Goal: Information Seeking & Learning: Learn about a topic

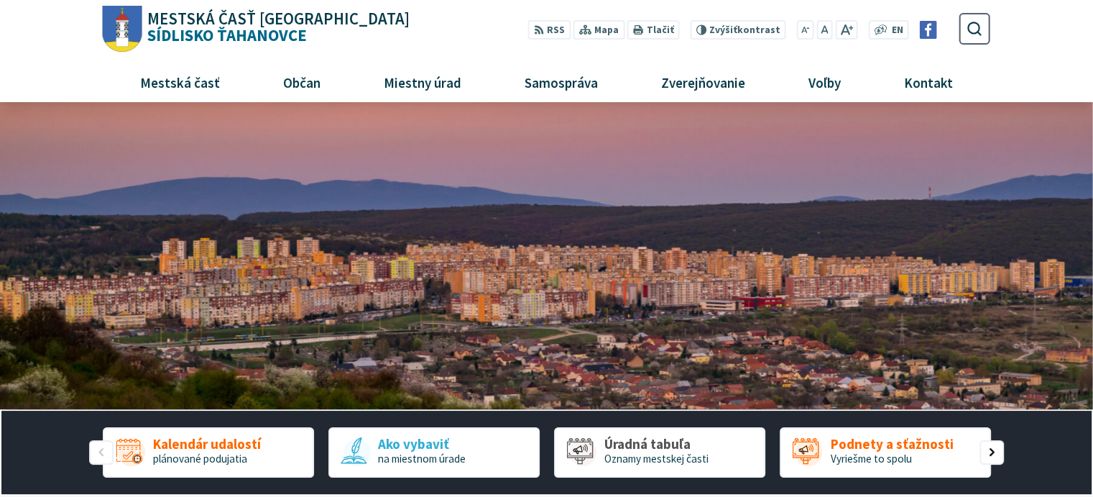
click at [410, 243] on img "1 / 1" at bounding box center [546, 256] width 1093 height 308
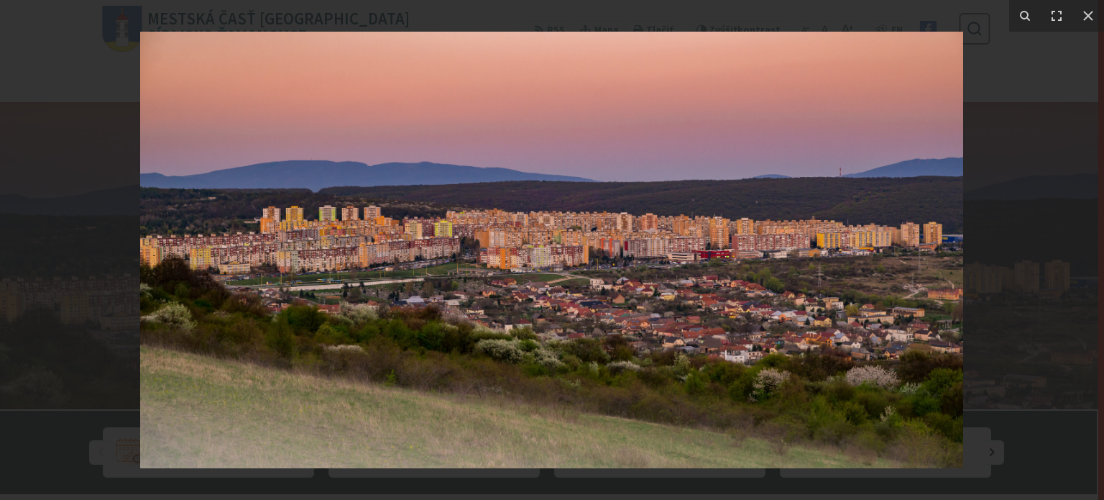
drag, startPoint x: 388, startPoint y: 244, endPoint x: 372, endPoint y: 244, distance: 15.8
click at [372, 244] on img at bounding box center [551, 250] width 823 height 436
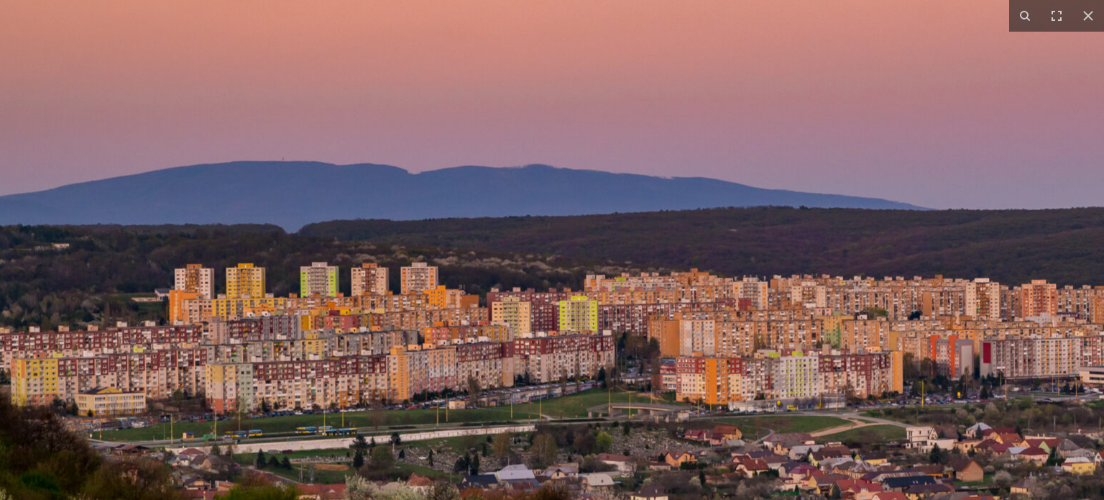
drag, startPoint x: 363, startPoint y: 185, endPoint x: 410, endPoint y: 291, distance: 116.5
click at [410, 291] on img at bounding box center [820, 360] width 1840 height 975
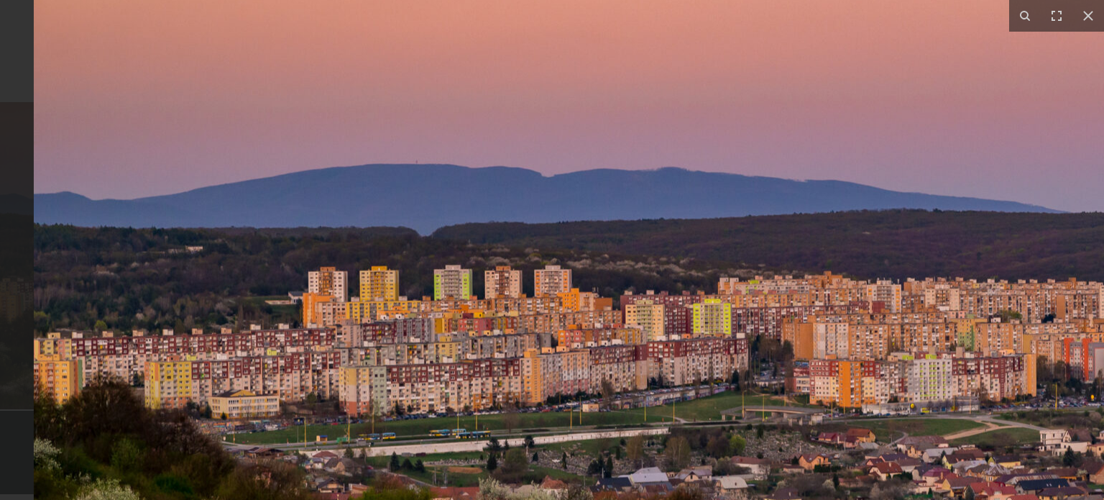
drag, startPoint x: 248, startPoint y: 379, endPoint x: 442, endPoint y: 382, distance: 194.1
click at [442, 382] on img at bounding box center [954, 363] width 1840 height 975
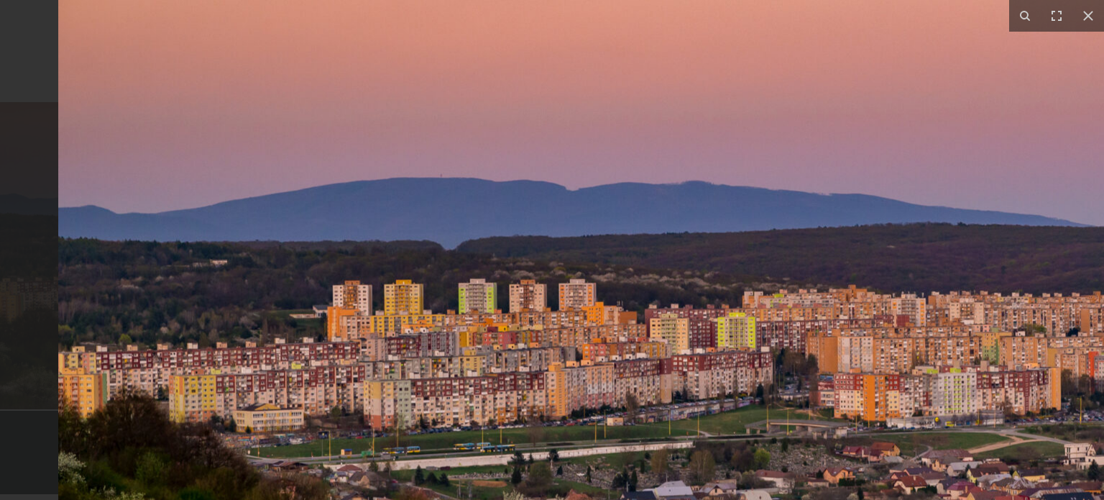
drag, startPoint x: 35, startPoint y: 367, endPoint x: 212, endPoint y: 380, distance: 178.1
click at [212, 380] on img at bounding box center [978, 377] width 1840 height 975
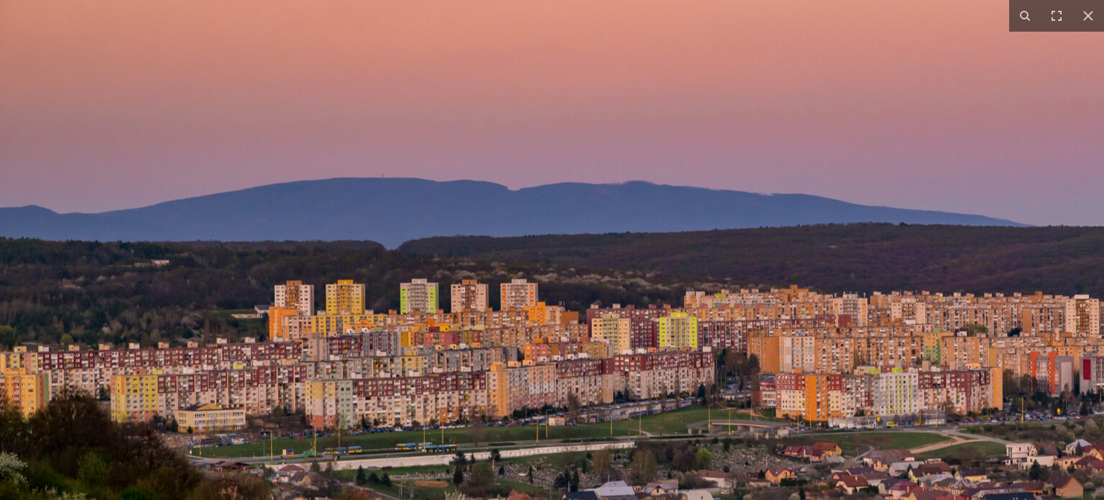
drag, startPoint x: 359, startPoint y: 307, endPoint x: 885, endPoint y: 301, distance: 525.5
click at [885, 301] on img at bounding box center [920, 377] width 1840 height 975
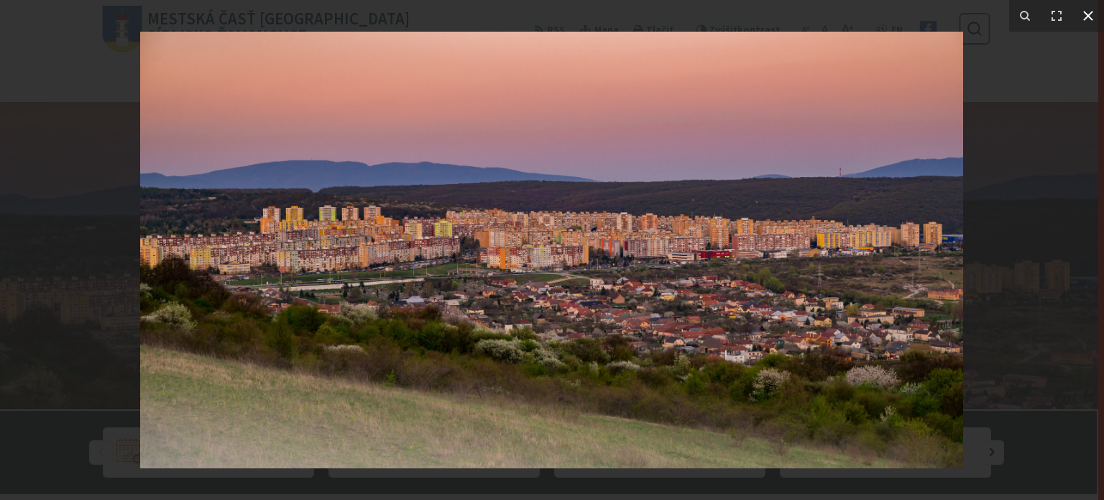
click at [1093, 12] on icon at bounding box center [1088, 16] width 10 height 10
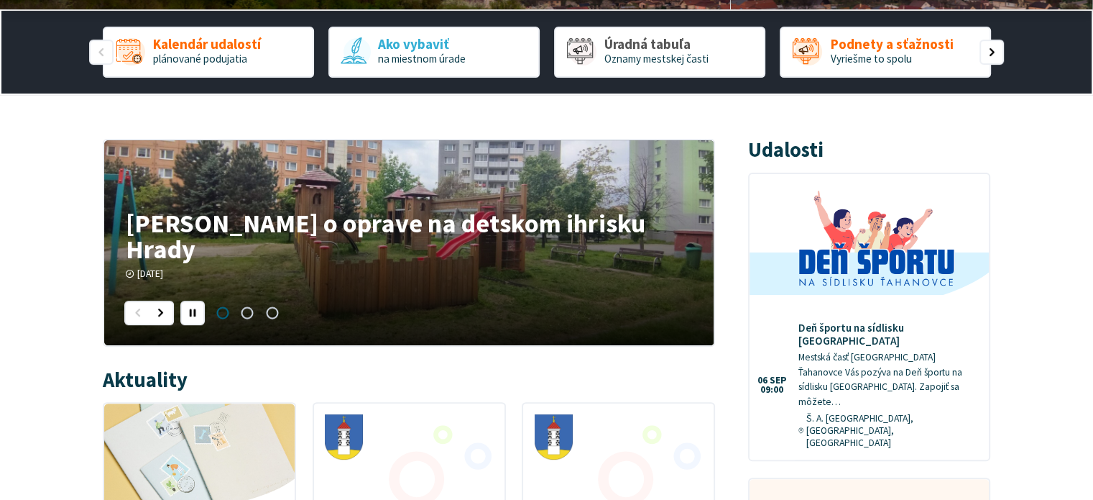
scroll to position [431, 0]
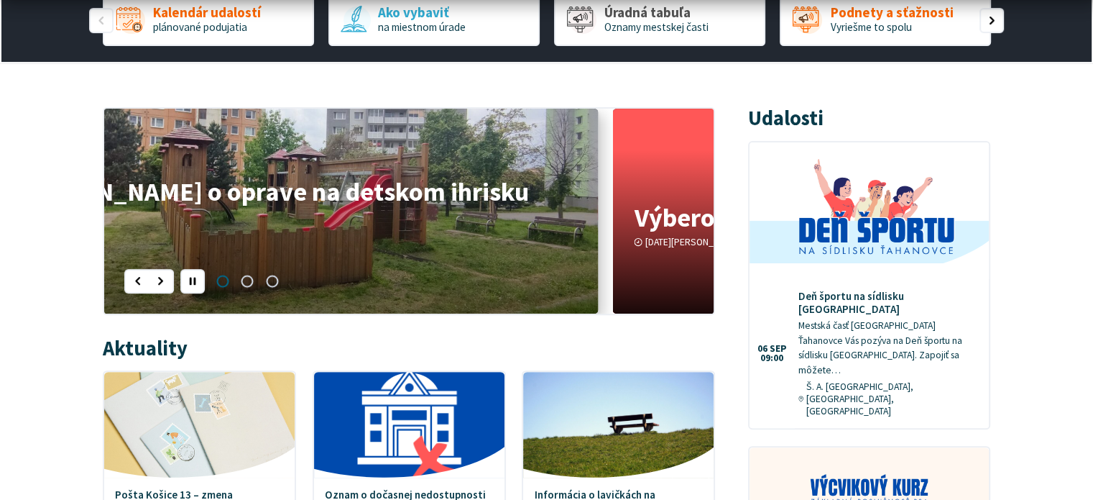
click at [443, 215] on link "Oznam o oprave na detskom ihrisku Hrady Vážení obyvatelia, oznamujeme Vám že od…" at bounding box center [293, 211] width 610 height 205
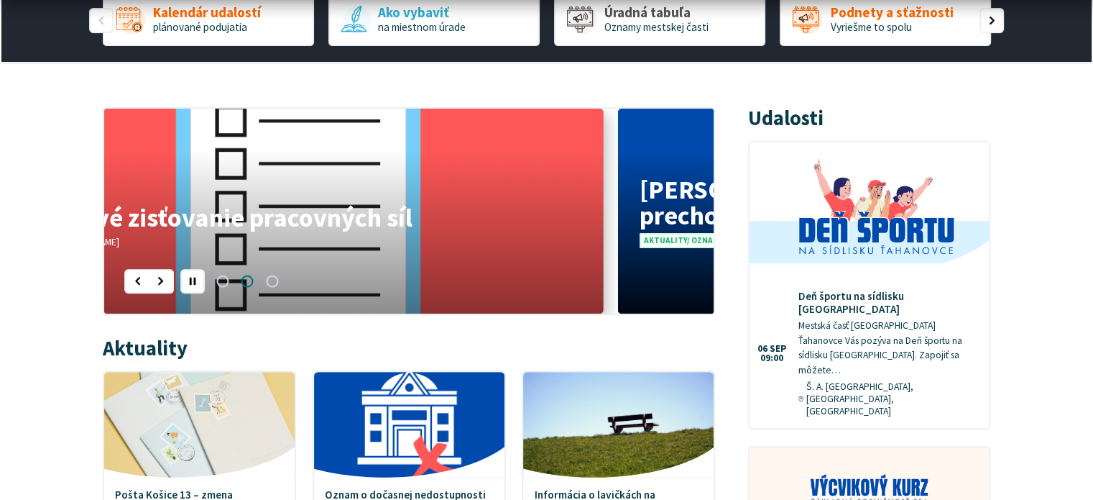
click at [428, 234] on link "Výberové zisťovanie pracovných síl Štatistický úrad SR realizuje na úseku štati…" at bounding box center [299, 211] width 610 height 205
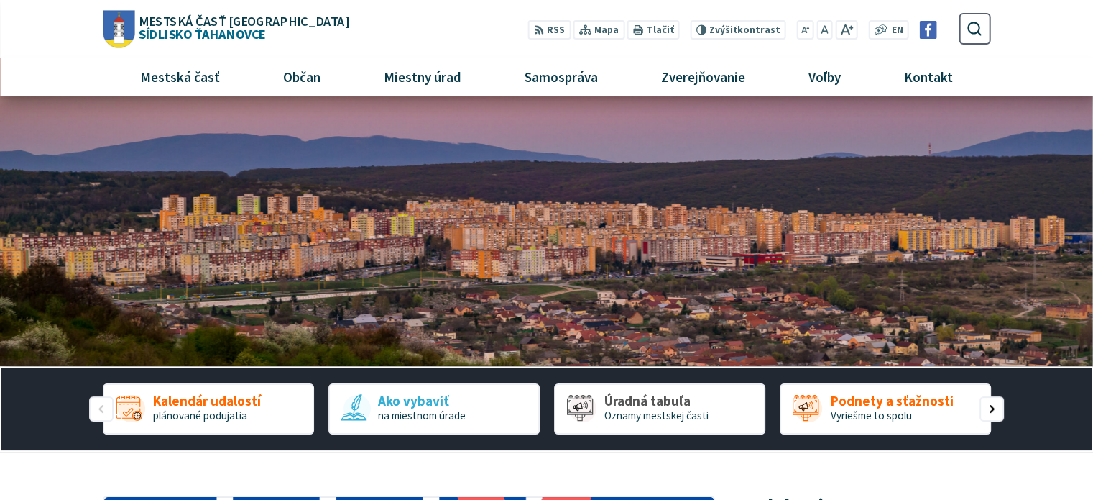
scroll to position [0, 0]
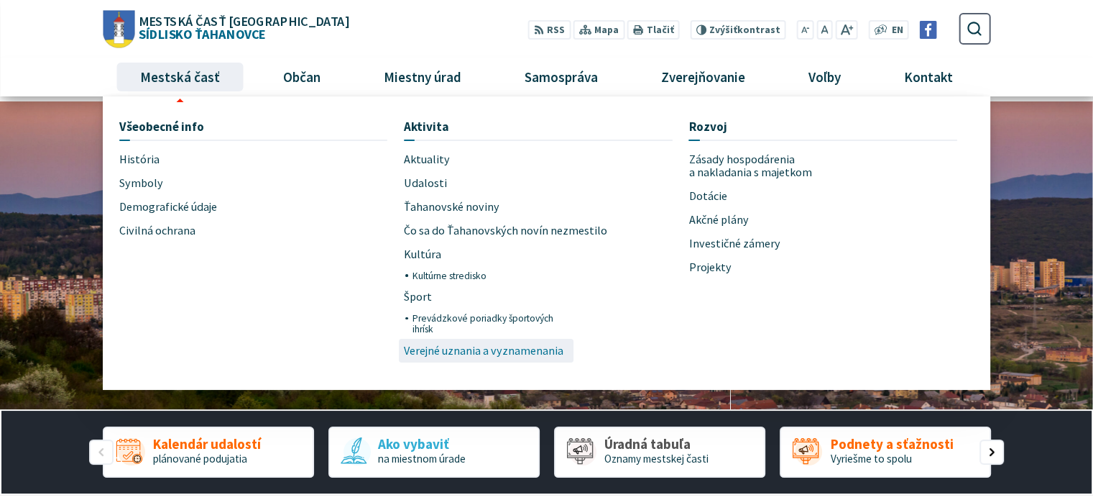
click at [472, 350] on span "Verejné uznania a vyznamenania" at bounding box center [484, 351] width 160 height 24
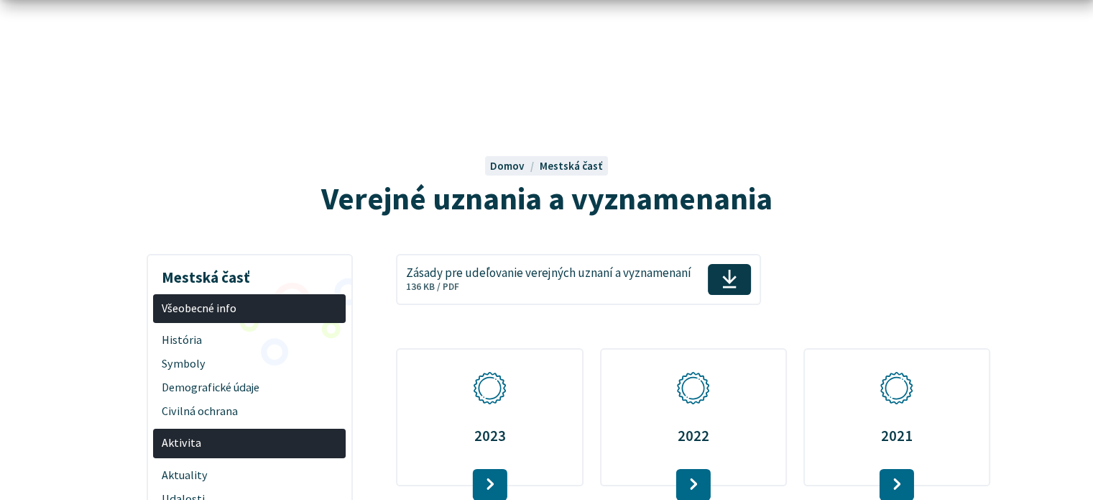
scroll to position [72, 0]
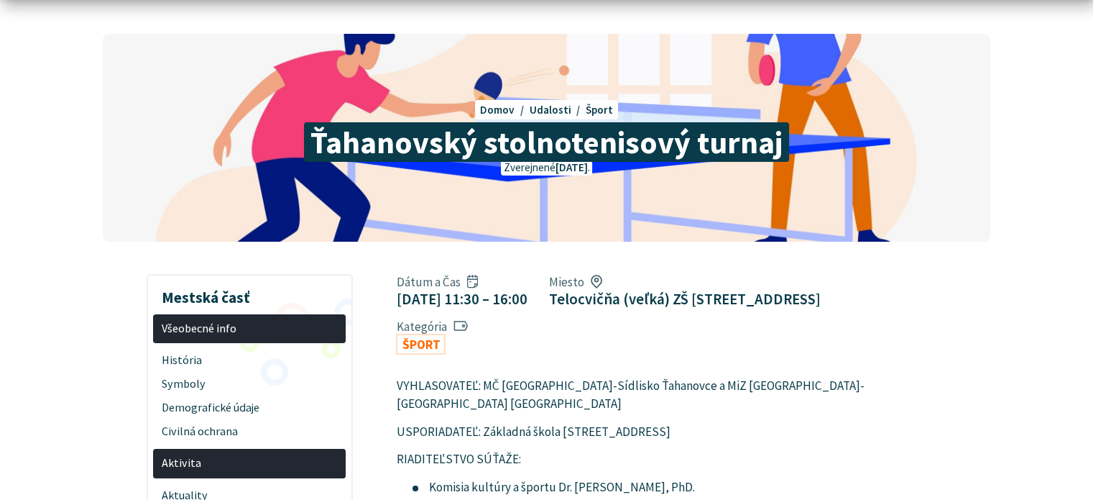
scroll to position [144, 0]
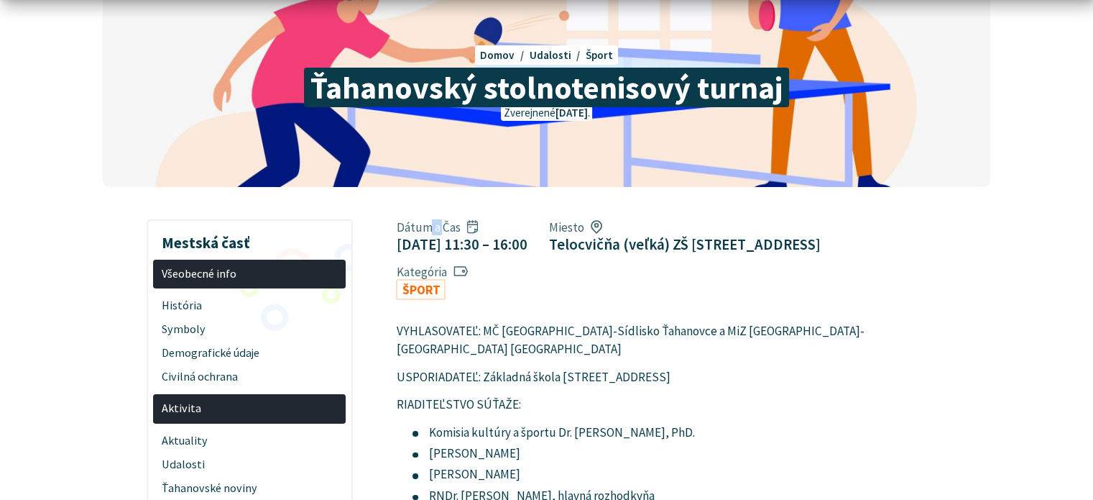
click at [442, 220] on span "Dátum a Čas" at bounding box center [461, 227] width 131 height 16
drag, startPoint x: 435, startPoint y: 249, endPoint x: 535, endPoint y: 237, distance: 100.7
click at [527, 237] on figcaption "07. dec 2024 11:30 – 16:00" at bounding box center [461, 244] width 131 height 18
click at [697, 296] on div "Dátum a Čas 07. dec 2024 11:30 – 16:00 Miesto Telocvičňa (veľká) ZŠ Bruselská 1…" at bounding box center [638, 259] width 507 height 91
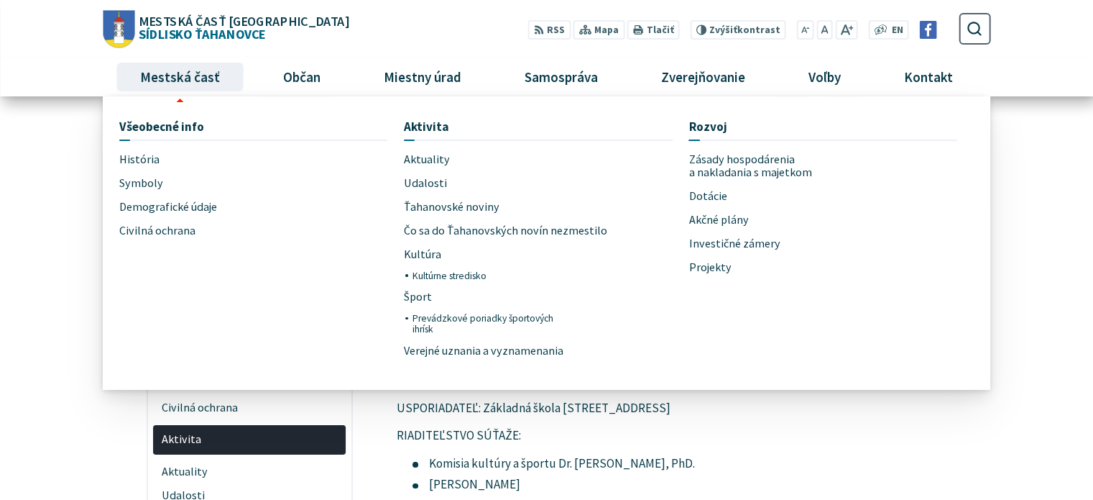
scroll to position [0, 0]
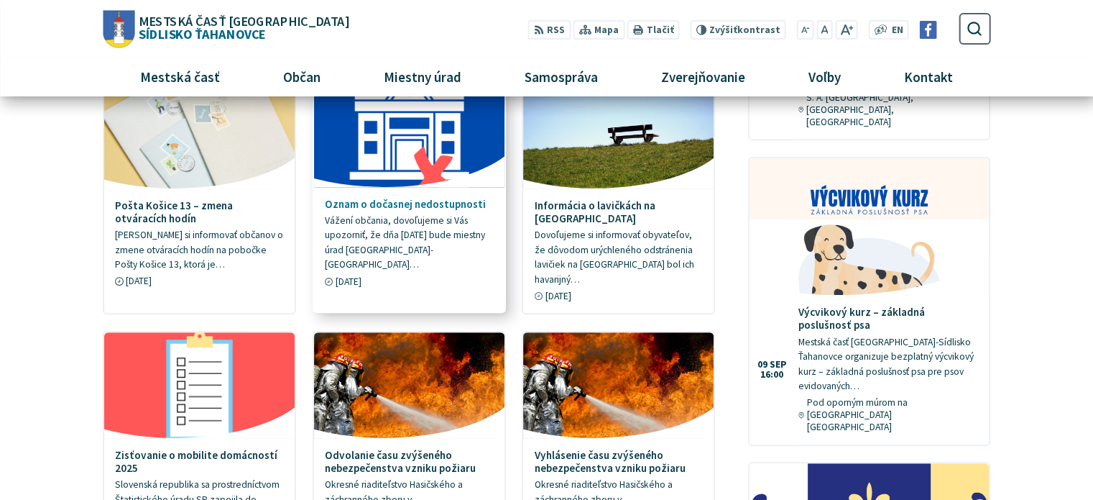
scroll to position [359, 0]
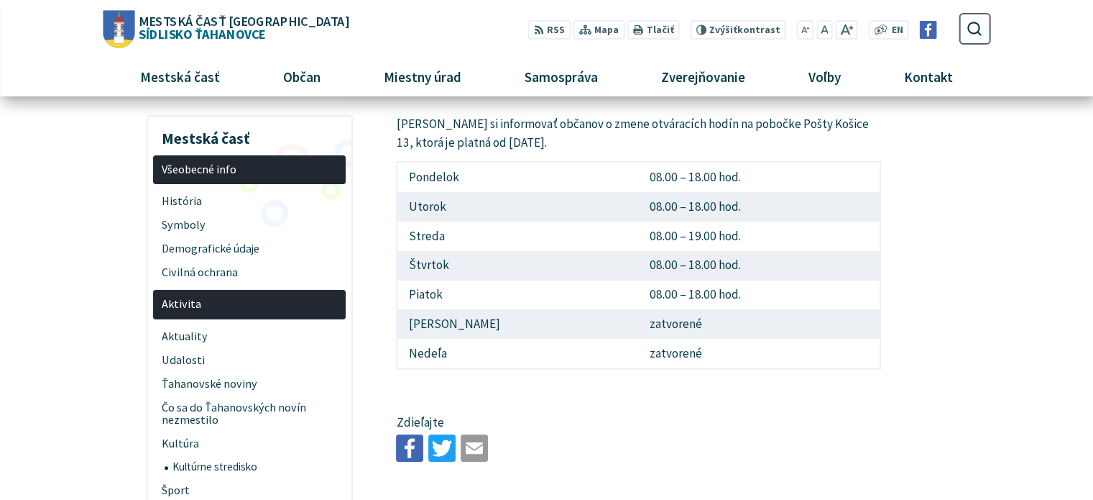
scroll to position [144, 0]
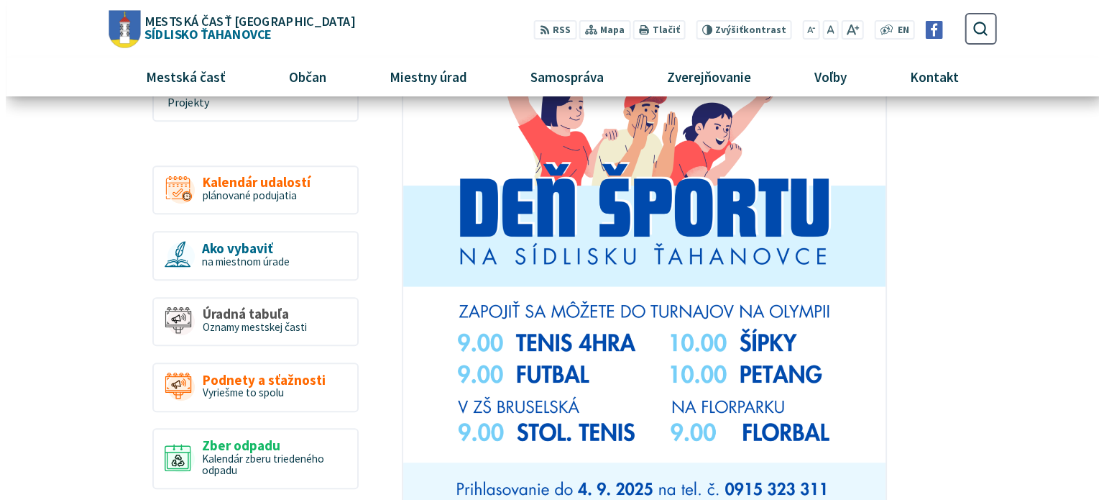
scroll to position [863, 0]
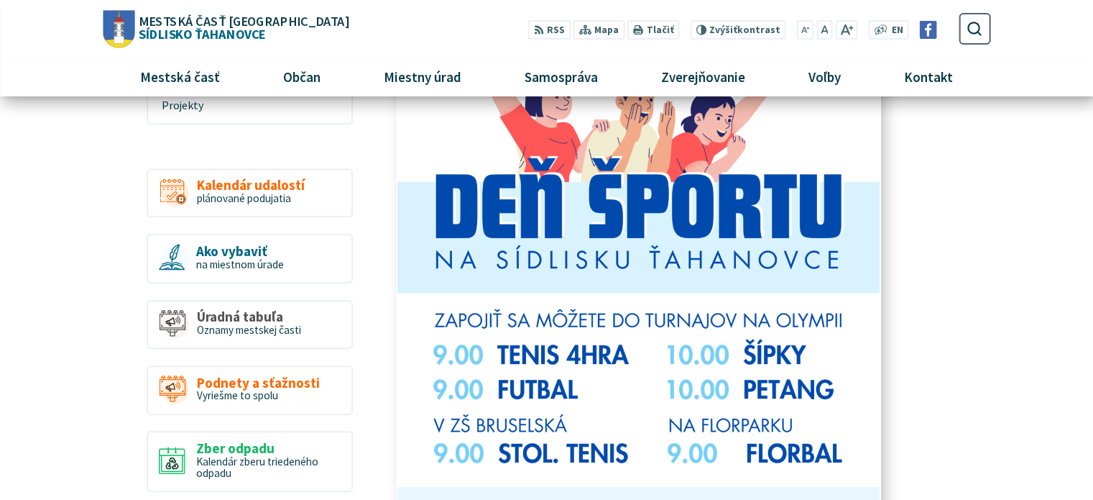
click at [520, 247] on img at bounding box center [639, 238] width 531 height 745
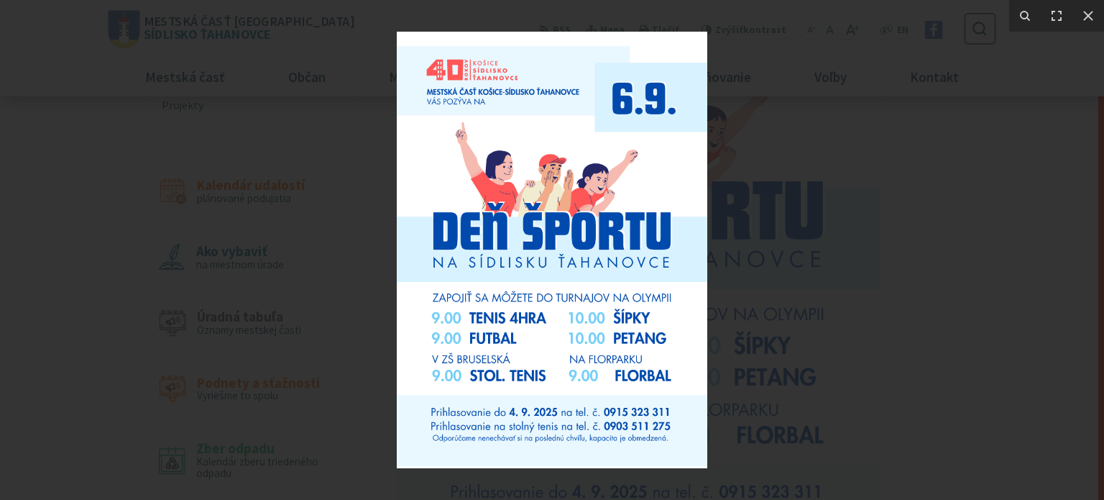
click at [617, 68] on img at bounding box center [552, 250] width 311 height 436
